Goal: Information Seeking & Learning: Find contact information

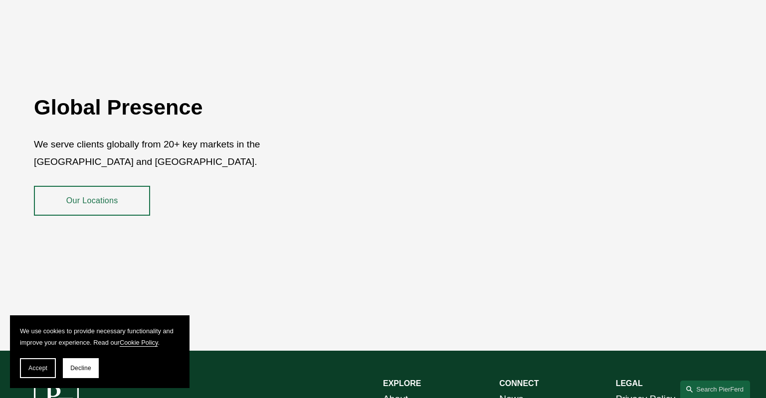
scroll to position [1791, 0]
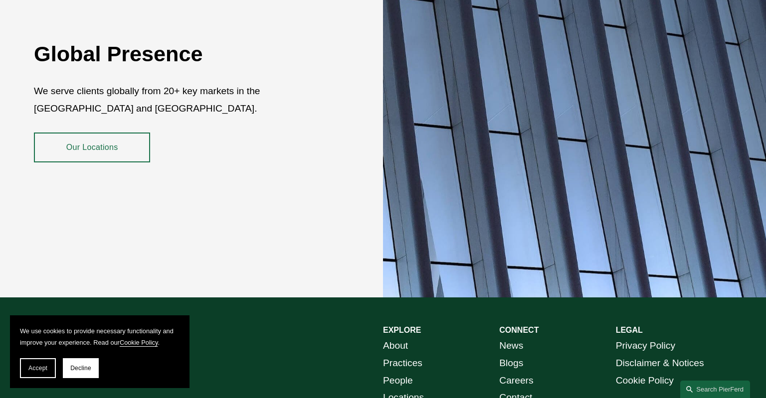
scroll to position [1791, 0]
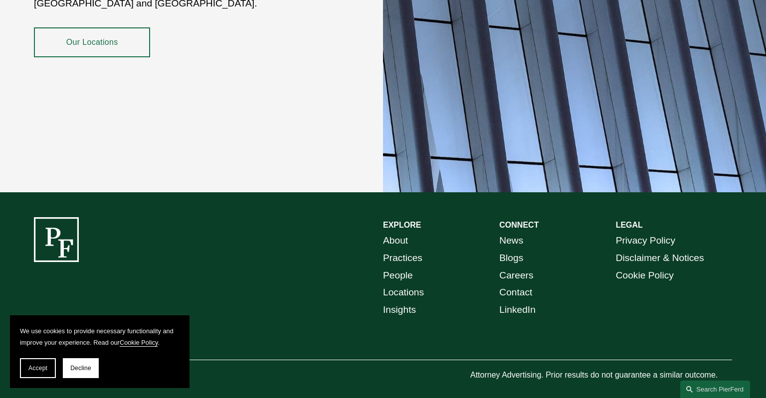
click at [526, 284] on link "Contact" at bounding box center [515, 292] width 33 height 17
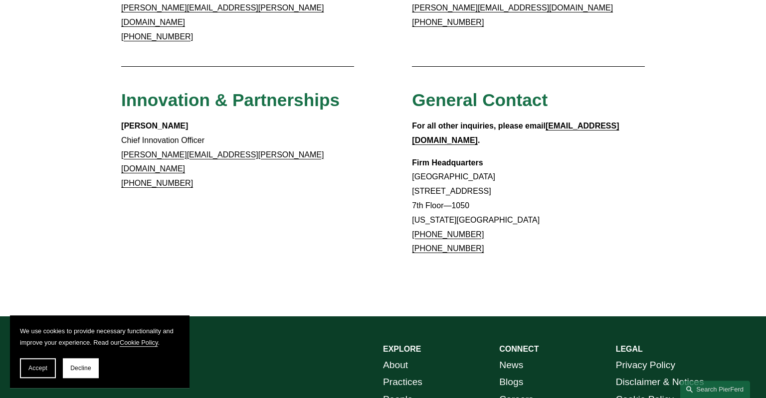
scroll to position [844, 0]
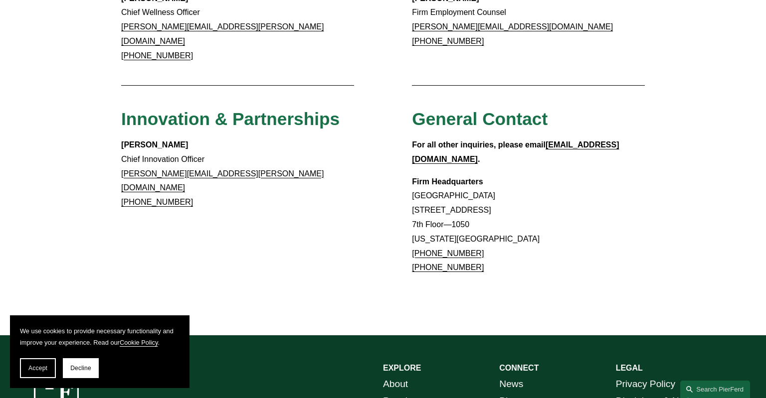
drag, startPoint x: 406, startPoint y: 149, endPoint x: 483, endPoint y: 147, distance: 77.3
copy p "[GEOGRAPHIC_DATA]"
drag, startPoint x: 397, startPoint y: 163, endPoint x: 522, endPoint y: 159, distance: 124.3
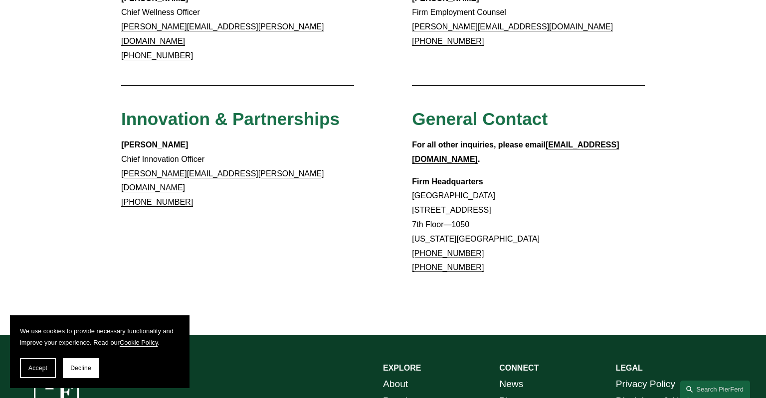
copy p "[STREET_ADDRESS]"
drag, startPoint x: 399, startPoint y: 173, endPoint x: 484, endPoint y: 174, distance: 85.3
copy p "7th Floor—1050"
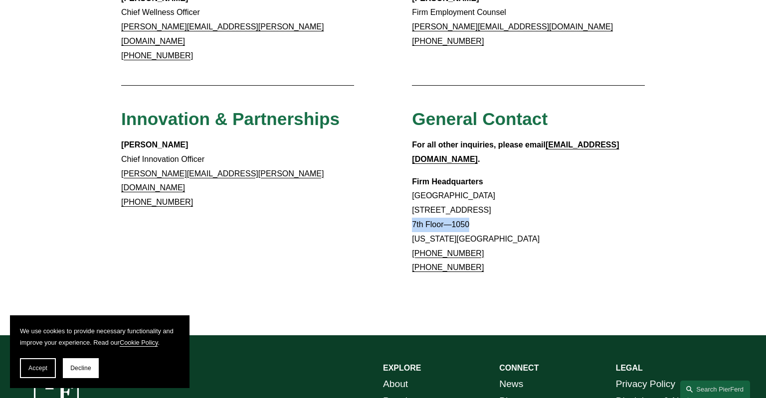
drag, startPoint x: 380, startPoint y: 187, endPoint x: 428, endPoint y: 190, distance: 48.0
click at [428, 190] on p "Firm Headquarters [GEOGRAPHIC_DATA] [STREET_ADDRESS][US_STATE] [PHONE_NUMBER] […" at bounding box center [528, 225] width 233 height 101
drag, startPoint x: 444, startPoint y: 186, endPoint x: 401, endPoint y: 190, distance: 43.6
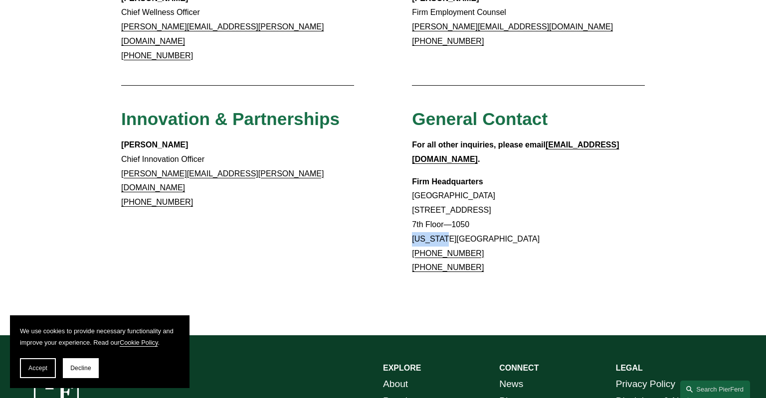
copy p "[US_STATE]"
click at [477, 188] on p "Firm Headquarters [GEOGRAPHIC_DATA] [STREET_ADDRESS][US_STATE] [PHONE_NUMBER] […" at bounding box center [528, 225] width 233 height 101
click at [477, 188] on p "Firm Headquarters Rockefeller Center 1270 Avenue of the Americas 7th Floor—1050…" at bounding box center [528, 225] width 233 height 101
copy p "New York, NY"
